Goal: Find specific page/section: Find specific page/section

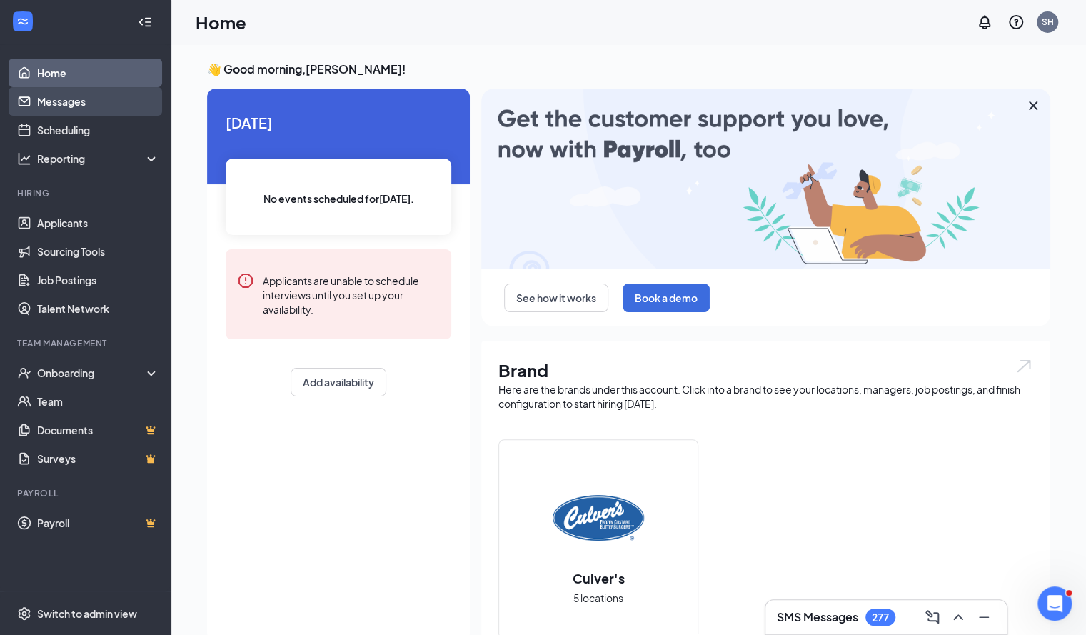
click at [46, 102] on link "Messages" at bounding box center [98, 101] width 122 height 29
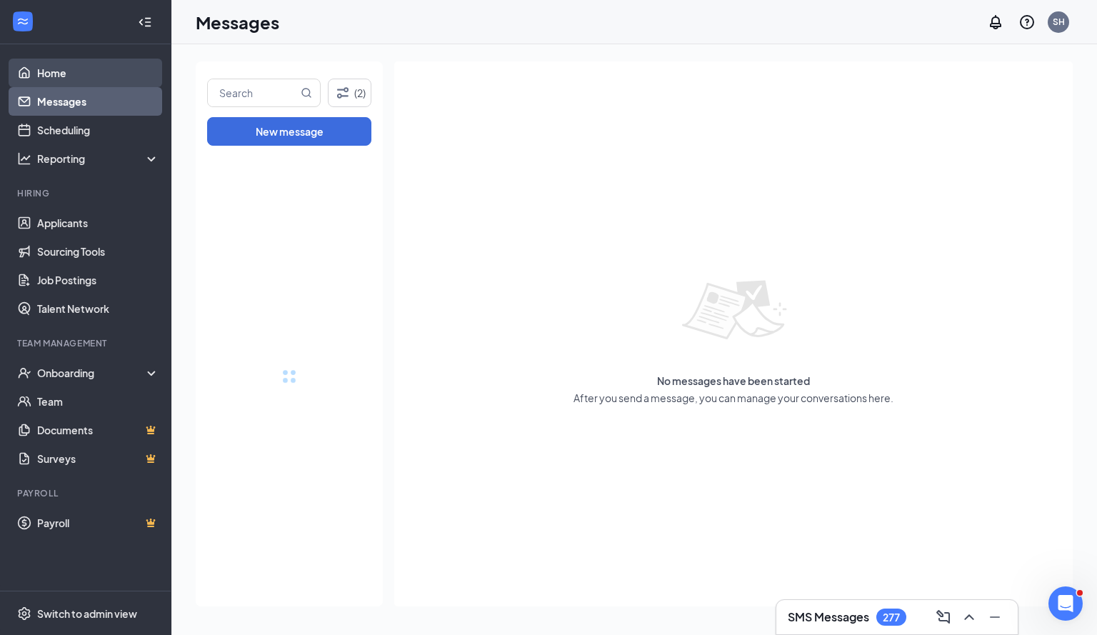
click at [52, 74] on link "Home" at bounding box center [98, 73] width 122 height 29
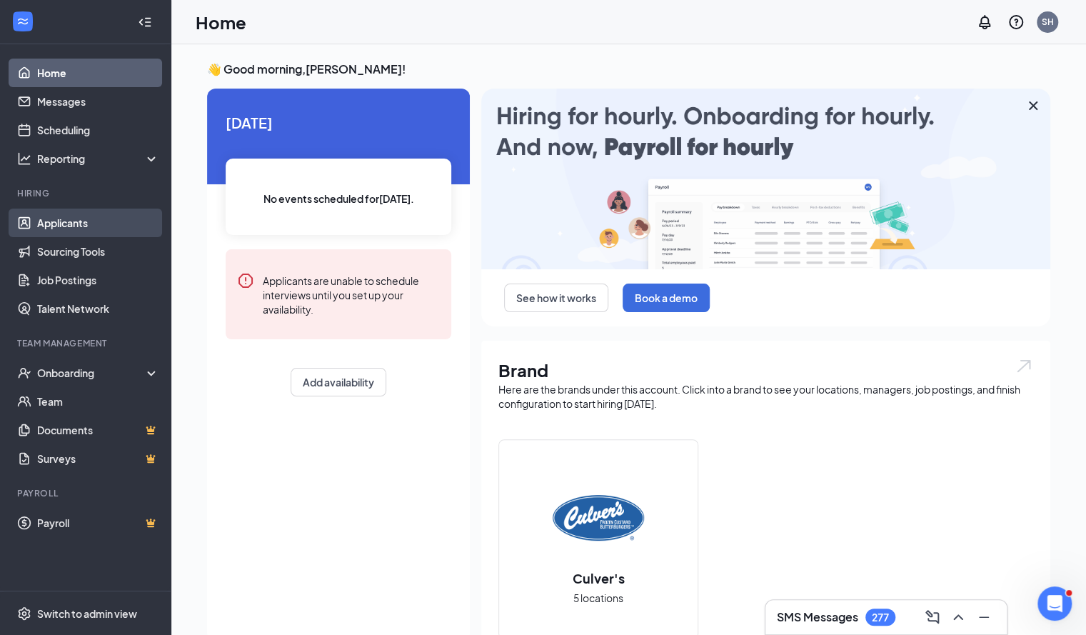
click at [62, 225] on link "Applicants" at bounding box center [98, 223] width 122 height 29
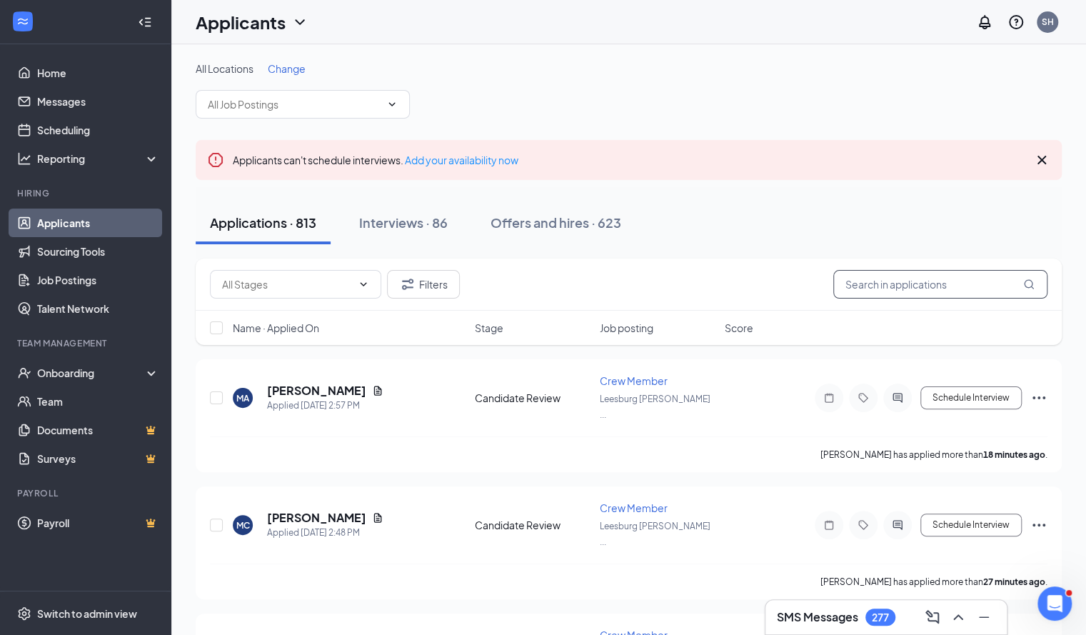
click at [934, 285] on input "text" at bounding box center [941, 284] width 214 height 29
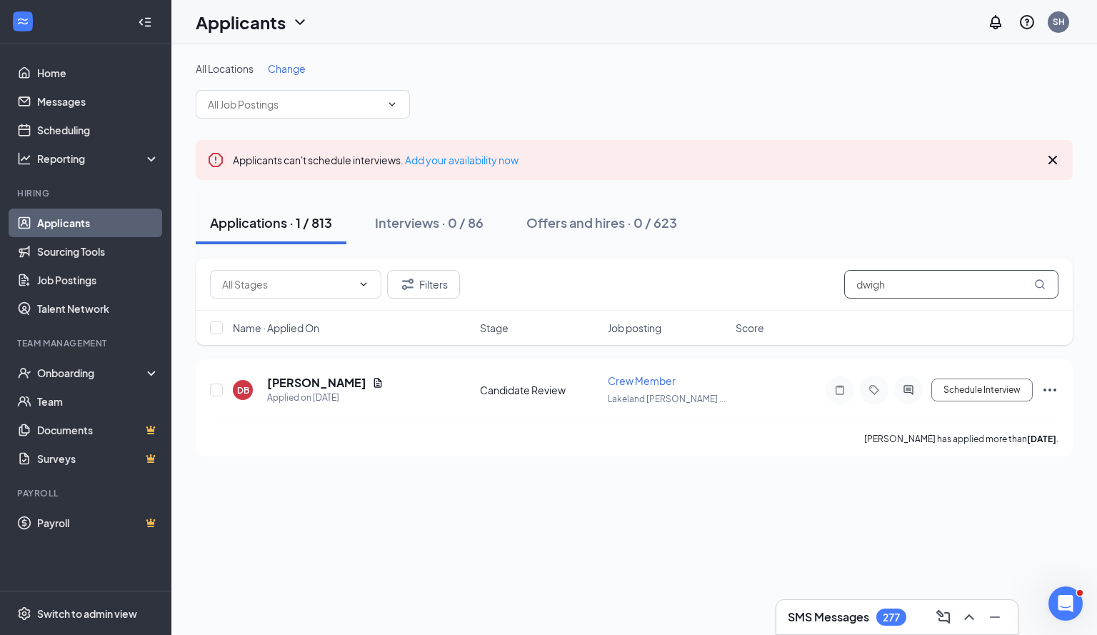
type input "dwigh"
